Goal: Find specific page/section: Find specific page/section

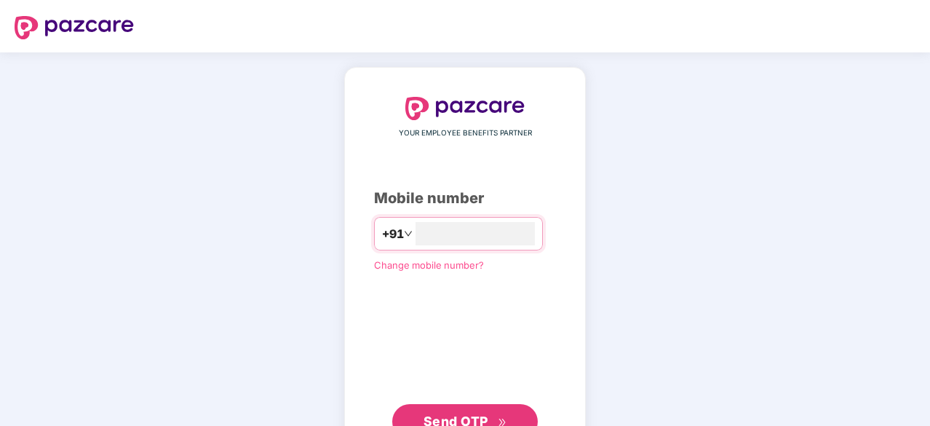
type input "**********"
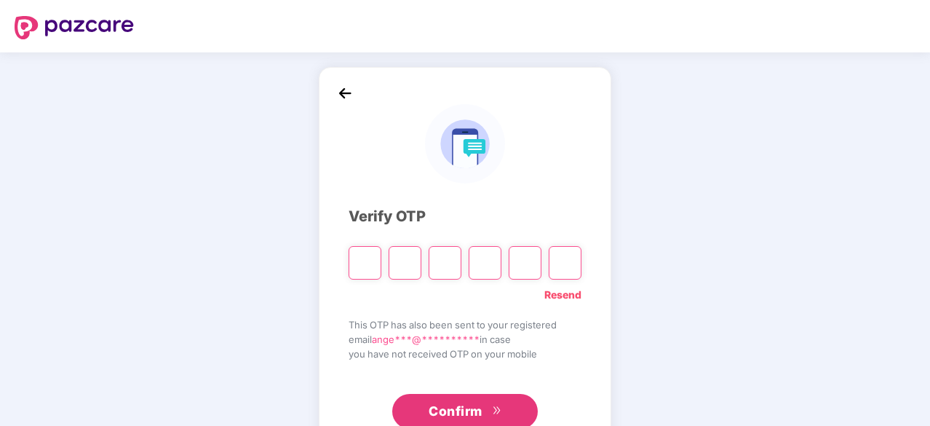
click at [362, 266] on input "Please enter verification code. Digit 1" at bounding box center [364, 262] width 33 height 33
paste input "*"
type input "*"
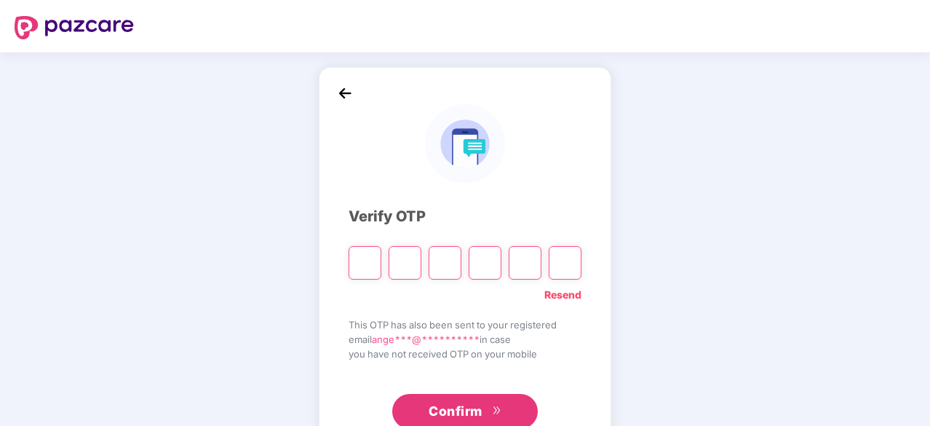
type input "*"
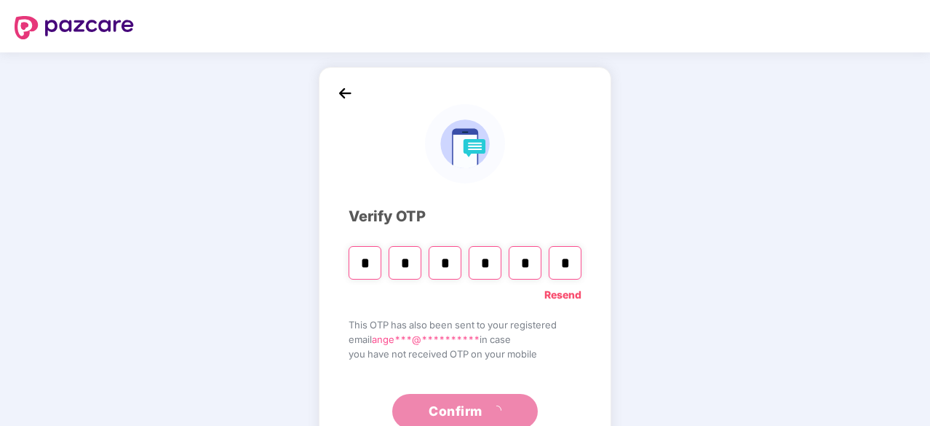
scroll to position [48, 0]
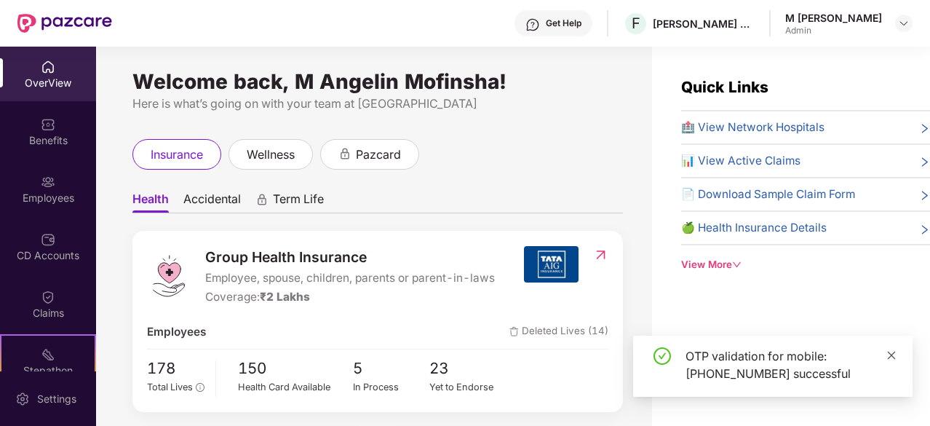
click at [893, 361] on span at bounding box center [891, 354] width 10 height 12
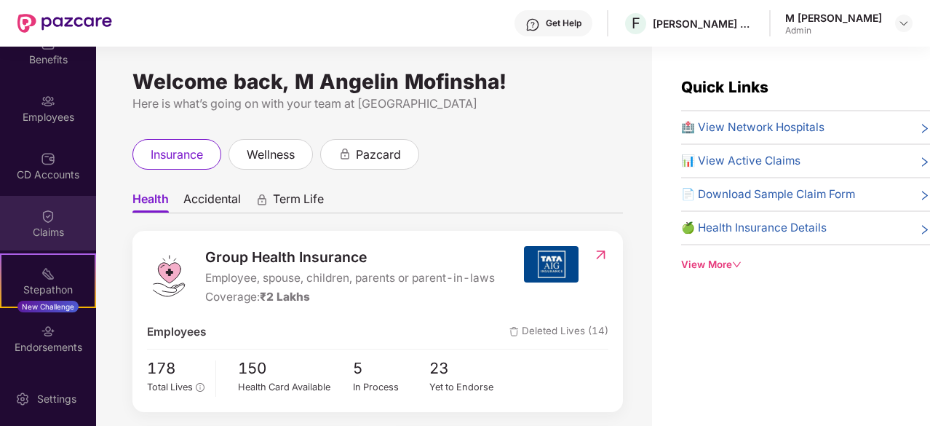
scroll to position [81, 0]
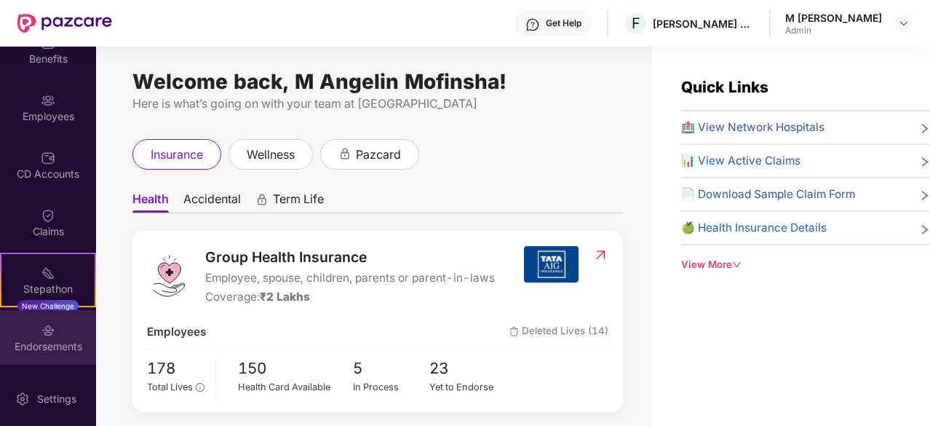
click at [41, 331] on img at bounding box center [48, 330] width 15 height 15
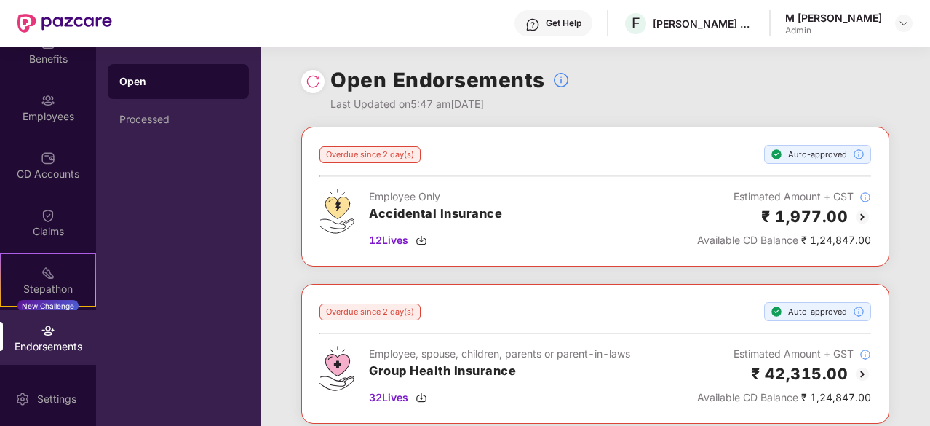
click at [306, 73] on div at bounding box center [312, 81] width 23 height 23
click at [314, 82] on img at bounding box center [313, 81] width 15 height 15
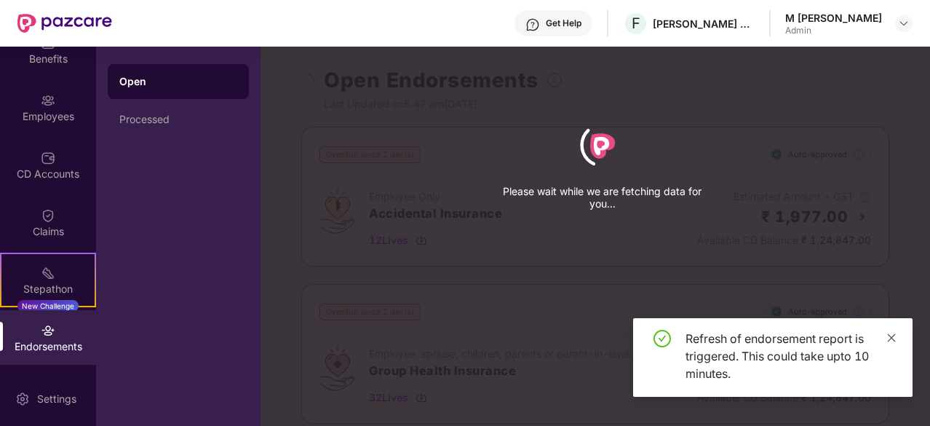
click at [889, 343] on icon "close" at bounding box center [891, 337] width 10 height 10
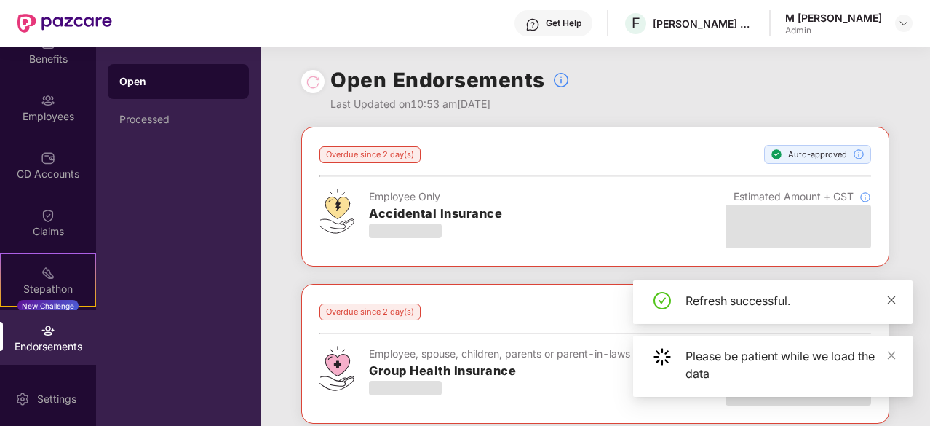
click at [886, 301] on icon "close" at bounding box center [891, 300] width 10 height 10
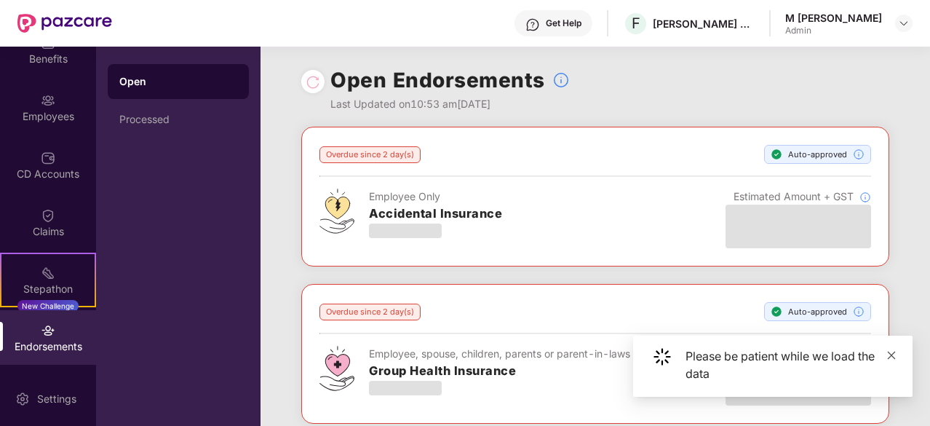
click at [896, 359] on icon "close" at bounding box center [891, 355] width 10 height 10
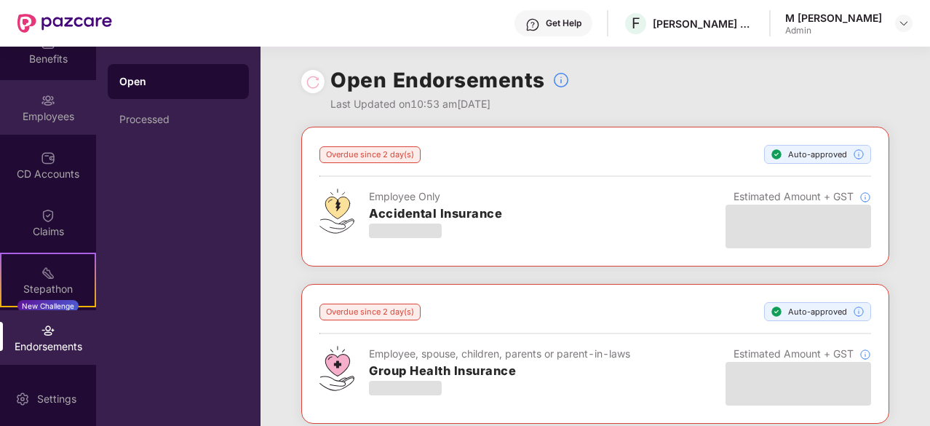
click at [57, 119] on div "Employees" at bounding box center [48, 116] width 96 height 15
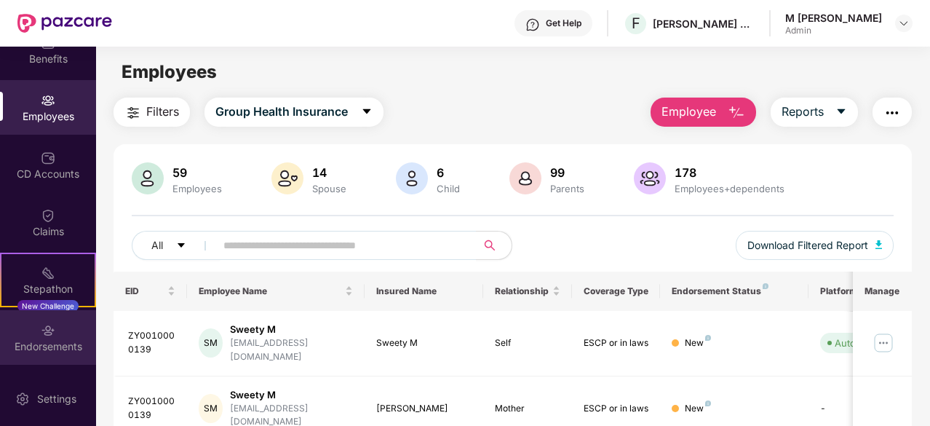
click at [47, 347] on div "Endorsements" at bounding box center [48, 346] width 96 height 15
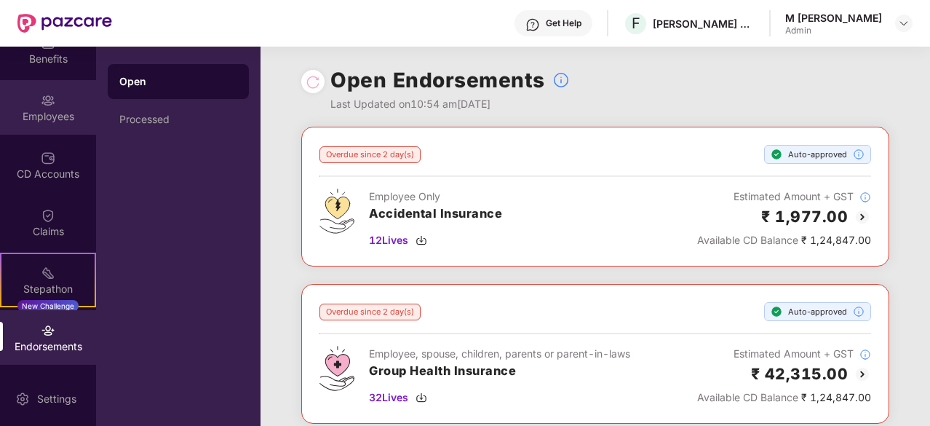
click at [63, 107] on div "Employees" at bounding box center [48, 107] width 96 height 55
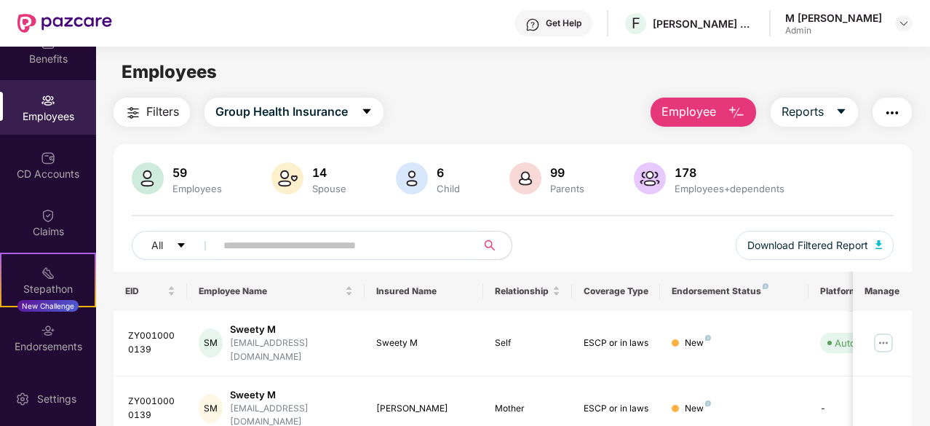
click at [292, 241] on input "text" at bounding box center [340, 245] width 234 height 22
type input "******"
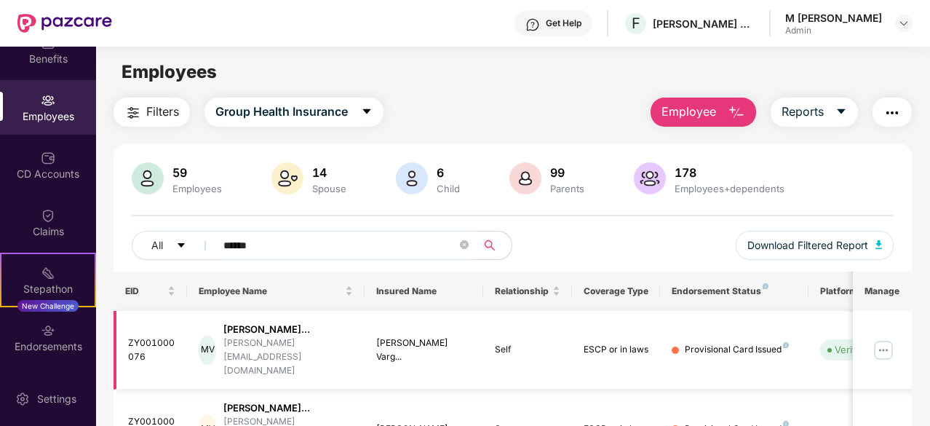
scroll to position [197, 0]
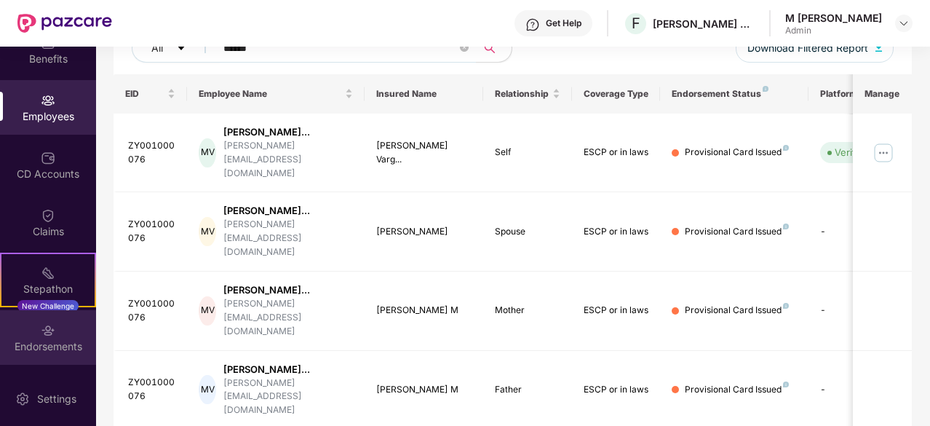
click at [48, 351] on div "Endorsements" at bounding box center [48, 346] width 96 height 15
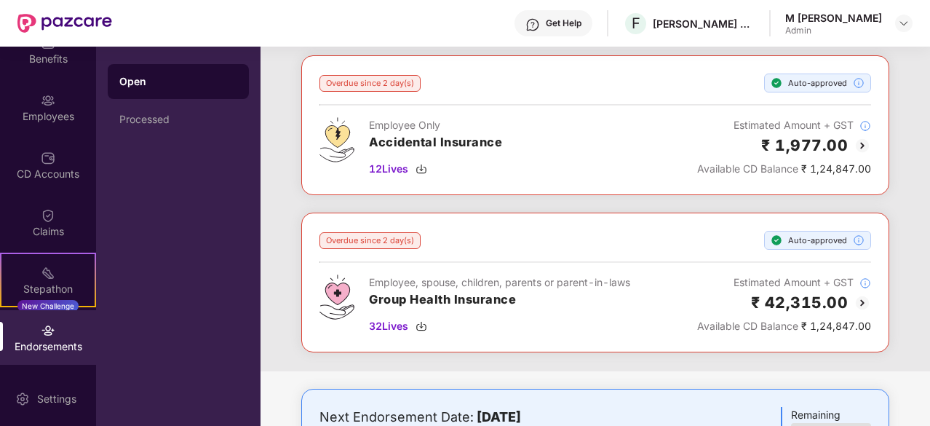
scroll to position [62, 0]
